Goal: Task Accomplishment & Management: Complete application form

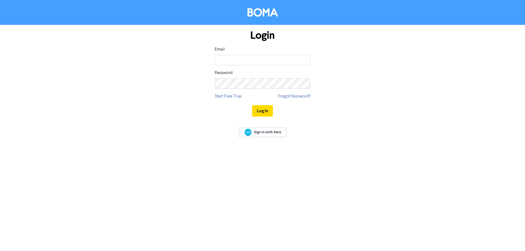
click at [225, 59] on input "email" at bounding box center [263, 60] width 96 height 10
type input "[EMAIL_ADDRESS][DOMAIN_NAME]"
click at [252, 105] on button "Log In" at bounding box center [262, 110] width 21 height 11
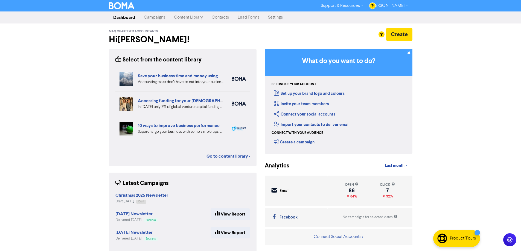
click at [221, 18] on link "Contacts" at bounding box center [220, 17] width 26 height 11
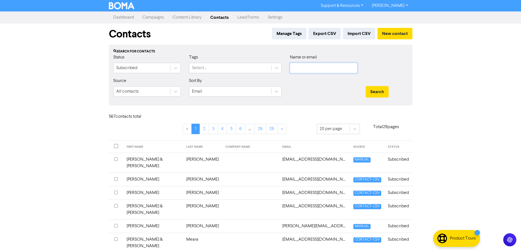
click at [296, 69] on input "text" at bounding box center [324, 68] width 68 height 10
type input "[PERSON_NAME]"
click at [365, 86] on button "Search" at bounding box center [376, 91] width 23 height 11
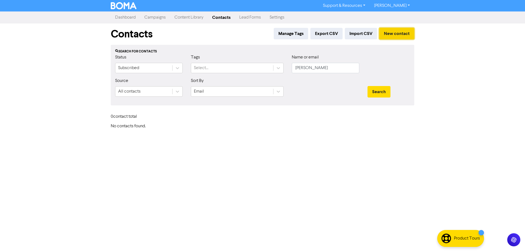
click at [386, 35] on button "New contact" at bounding box center [396, 33] width 35 height 11
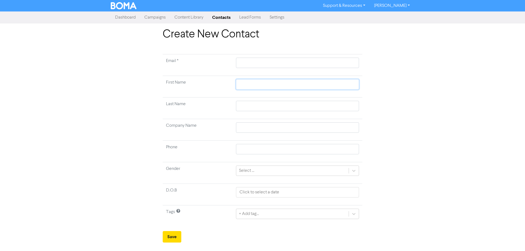
click at [249, 83] on input "text" at bounding box center [297, 84] width 123 height 10
type input "N"
type input "Ni"
type input "Nic"
type input "Nico"
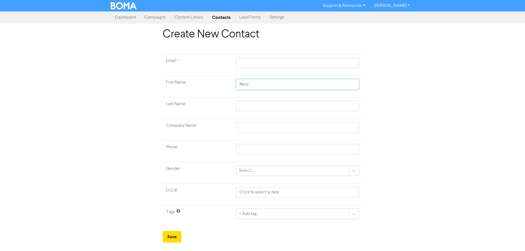
type input "[PERSON_NAME]"
type input "Nicolet"
type input "[PERSON_NAME]"
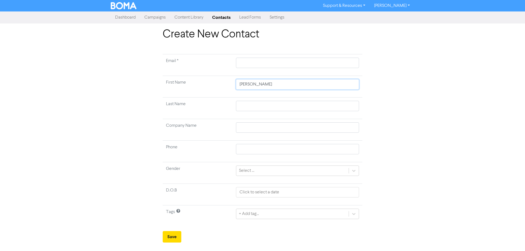
type input "[PERSON_NAME]"
type input "H"
type input "Ho"
type input "Hor"
type input "Hort"
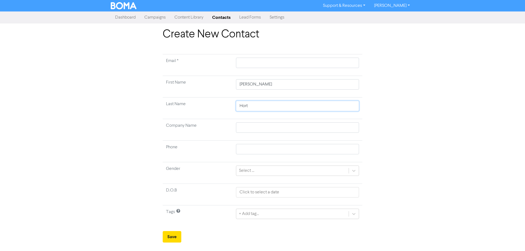
type input "Horto"
type input "[PERSON_NAME]"
click at [256, 64] on input "text" at bounding box center [297, 63] width 123 height 10
paste input "[EMAIL_ADDRESS][DOMAIN_NAME]"
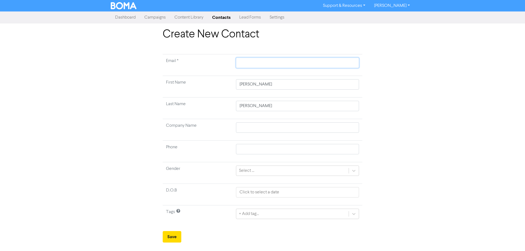
type input "[EMAIL_ADDRESS][DOMAIN_NAME]"
click at [437, 115] on div "Create New Contact Email * [EMAIL_ADDRESS][DOMAIN_NAME] First Name [PERSON_NAME…" at bounding box center [262, 135] width 525 height 215
click at [172, 239] on button "Save" at bounding box center [172, 236] width 19 height 11
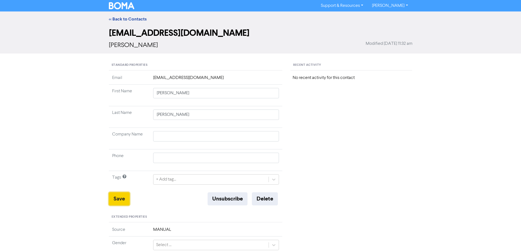
click at [116, 197] on button "Save" at bounding box center [119, 198] width 21 height 13
click at [138, 20] on link "<< Back to Contacts" at bounding box center [128, 18] width 38 height 5
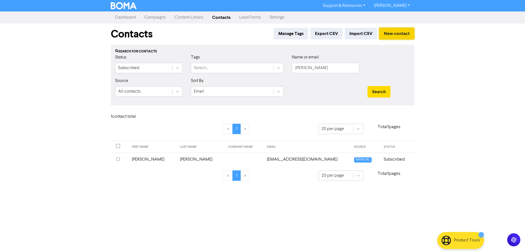
click at [389, 35] on button "New contact" at bounding box center [396, 33] width 35 height 11
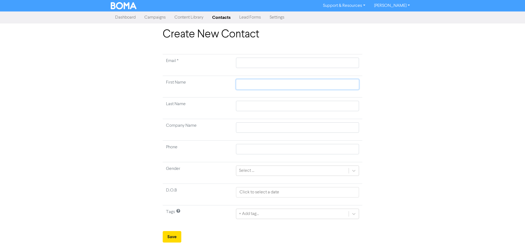
click at [250, 83] on input "text" at bounding box center [297, 84] width 123 height 10
type input "A"
type input "An"
type input "And"
type input "Andr"
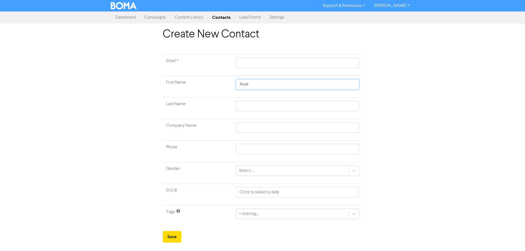
type input "[PERSON_NAME]"
type input "H"
type input "Ho"
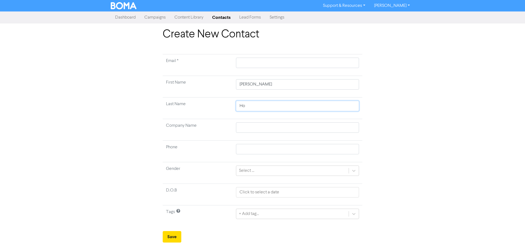
type input "Hor"
type input "Hort"
type input "Horto"
type input "[PERSON_NAME]"
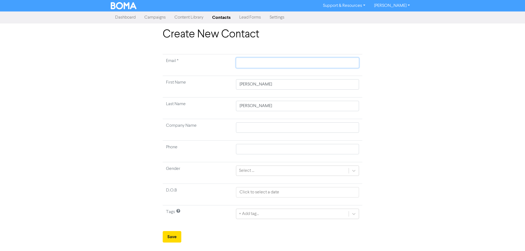
click at [252, 65] on input "text" at bounding box center [297, 63] width 123 height 10
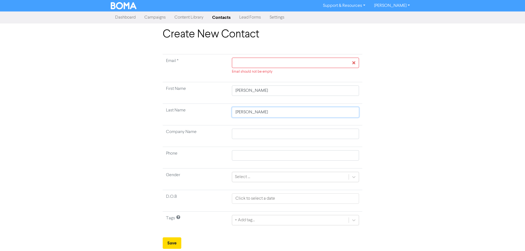
drag, startPoint x: 252, startPoint y: 113, endPoint x: 157, endPoint y: 89, distance: 97.8
click at [158, 91] on div "Create New Contact Email * Email should not be empty First Name [PERSON_NAME] N…" at bounding box center [263, 138] width 312 height 221
type input "H"
type input "Ho"
type input "Hol"
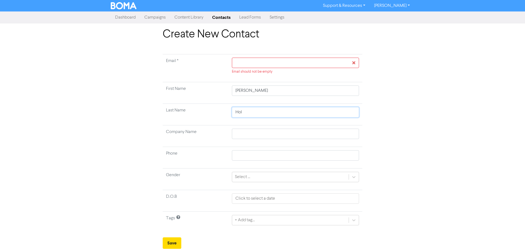
type input "[PERSON_NAME]"
click at [239, 62] on input "text" at bounding box center [295, 63] width 127 height 10
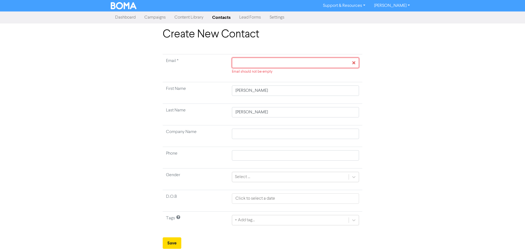
paste input "[EMAIL_ADDRESS][DOMAIN_NAME]"
type input "[EMAIL_ADDRESS][DOMAIN_NAME]"
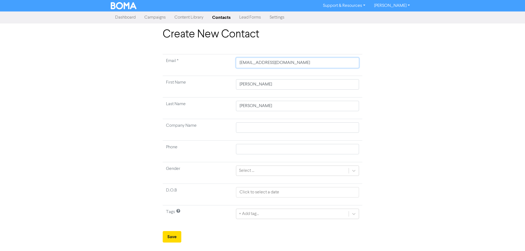
type input "[EMAIL_ADDRESS][DOMAIN_NAME]"
click at [433, 125] on div "Create New Contact Email * [EMAIL_ADDRESS][DOMAIN_NAME] First Name [PERSON_NAME…" at bounding box center [262, 135] width 525 height 215
click at [172, 235] on button "Save" at bounding box center [172, 236] width 19 height 11
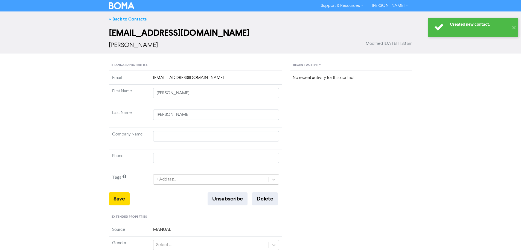
click at [121, 19] on link "<< Back to Contacts" at bounding box center [128, 18] width 38 height 5
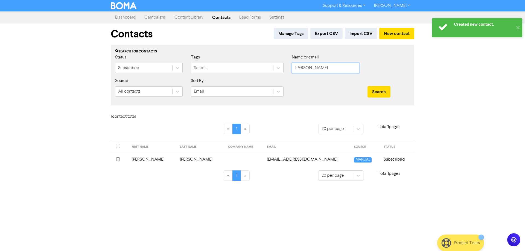
click at [323, 69] on input "[PERSON_NAME]" at bounding box center [326, 68] width 68 height 10
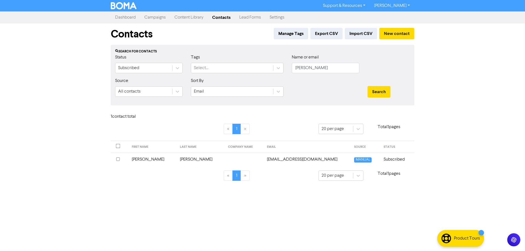
click at [116, 159] on input "checkbox" at bounding box center [118, 159] width 4 height 4
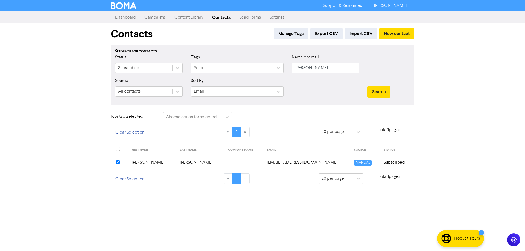
click at [140, 163] on td "[PERSON_NAME]" at bounding box center [152, 162] width 48 height 13
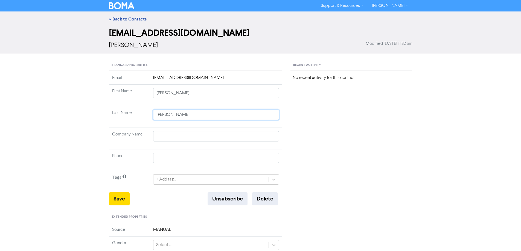
click at [177, 114] on input "[PERSON_NAME]" at bounding box center [216, 115] width 126 height 10
click at [113, 199] on button "Save" at bounding box center [119, 198] width 21 height 13
click at [141, 19] on link "<< Back to Contacts" at bounding box center [128, 18] width 38 height 5
